Goal: Task Accomplishment & Management: Manage account settings

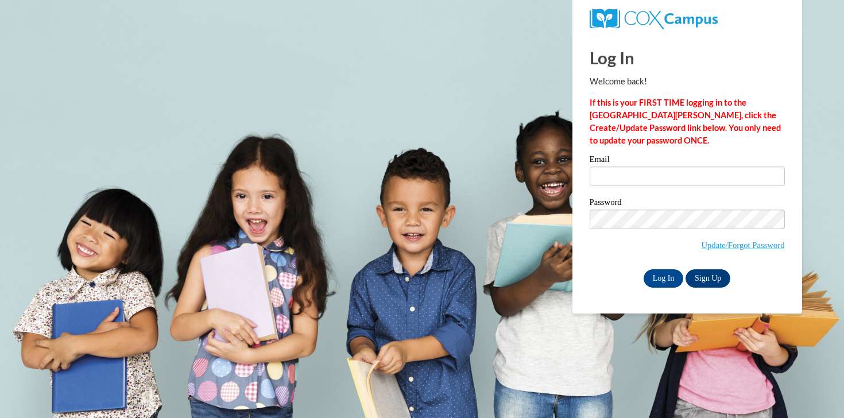
click at [617, 164] on label "Email" at bounding box center [687, 160] width 195 height 11
click at [617, 167] on input "Email" at bounding box center [687, 177] width 195 height 20
type input "[EMAIL_ADDRESS][DOMAIN_NAME]"
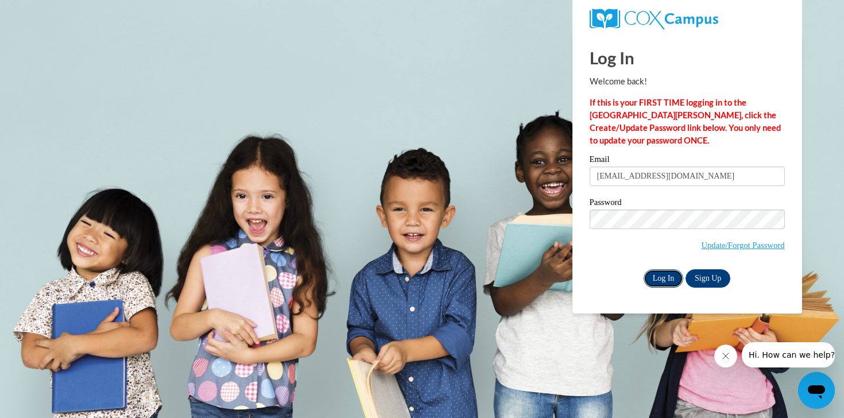
click at [664, 278] on input "Log In" at bounding box center [664, 278] width 40 height 18
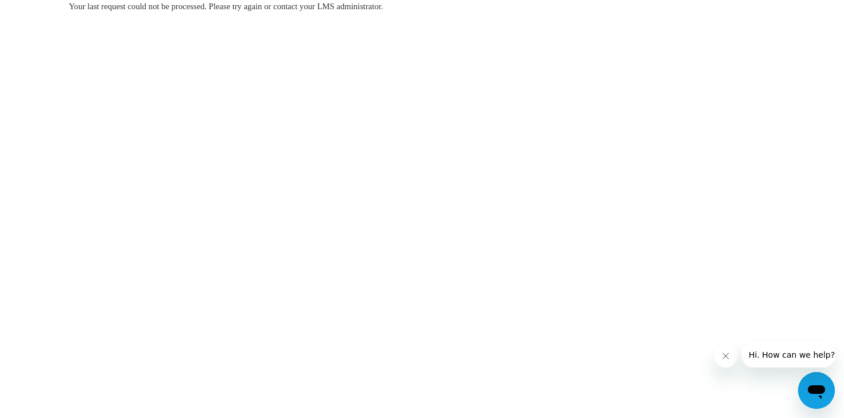
click at [466, 100] on body "Your last request could not be processed. Please try again or contact your LMS …" at bounding box center [422, 209] width 844 height 418
click at [310, 101] on body "Your last request could not be processed. Please try again or contact your LMS …" at bounding box center [422, 209] width 844 height 418
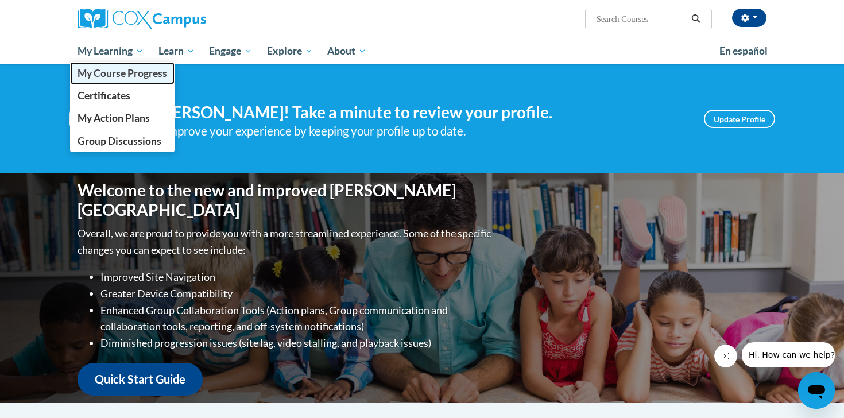
click at [110, 74] on span "My Course Progress" at bounding box center [123, 73] width 90 height 12
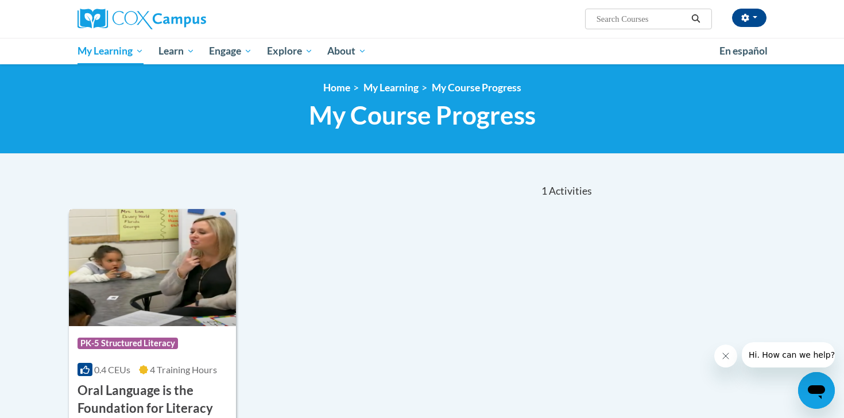
click at [133, 339] on span "PK-5 Structured Literacy" at bounding box center [128, 343] width 101 height 11
click at [208, 330] on div "Course Category: PK-5 Structured Literacy 0.4 CEUs 4 Training Hours COURSE Oral…" at bounding box center [152, 371] width 167 height 91
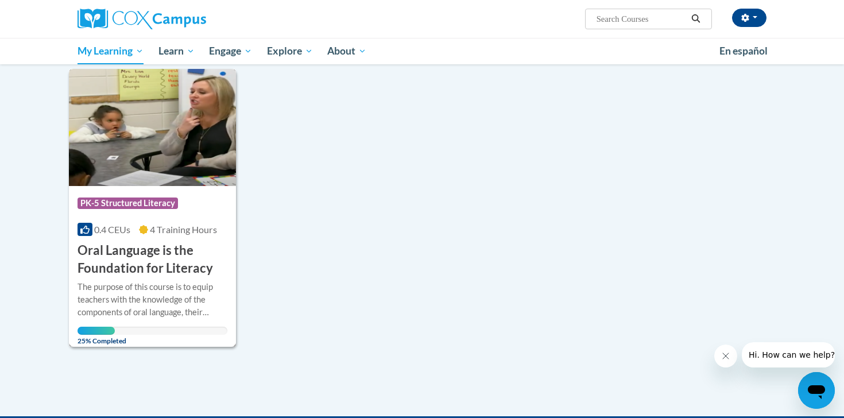
scroll to position [160, 0]
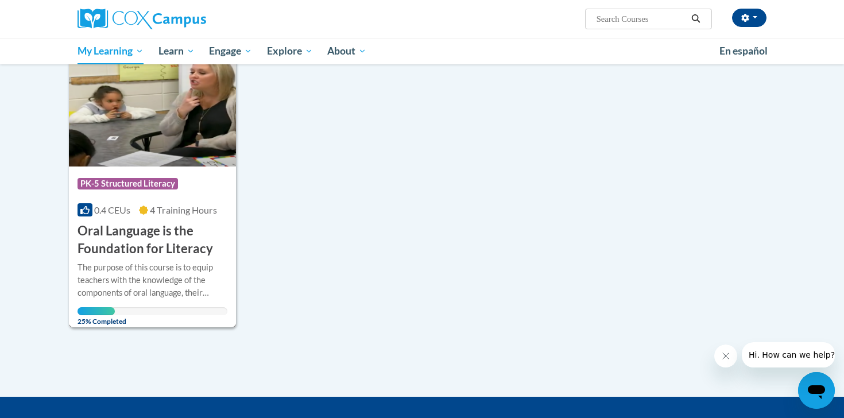
click at [134, 236] on h3 "Oral Language is the Foundation for Literacy" at bounding box center [153, 240] width 150 height 36
